Goal: Information Seeking & Learning: Learn about a topic

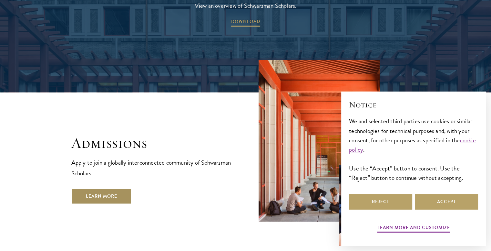
scroll to position [1066, 0]
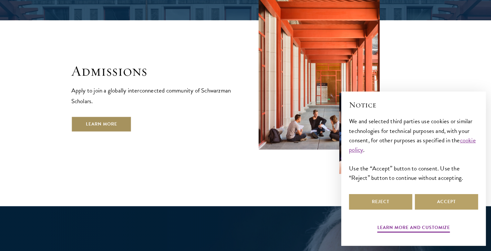
click at [110, 116] on link "Learn More" at bounding box center [101, 124] width 60 height 16
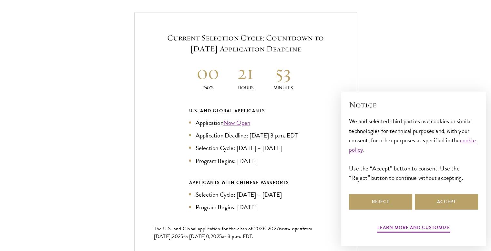
scroll to position [1356, 0]
